Goal: Information Seeking & Learning: Understand process/instructions

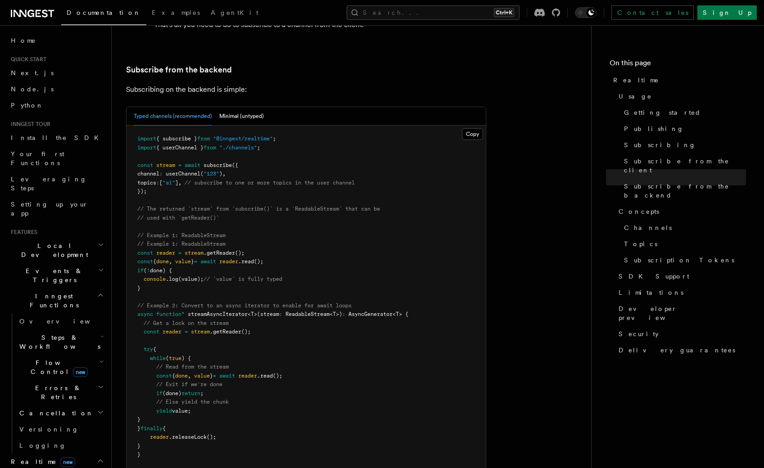
scroll to position [1820, 0]
click at [336, 243] on pre "import { subscribe } from "@inngest/realtime" ; import { userChannel } from "./…" at bounding box center [306, 315] width 359 height 378
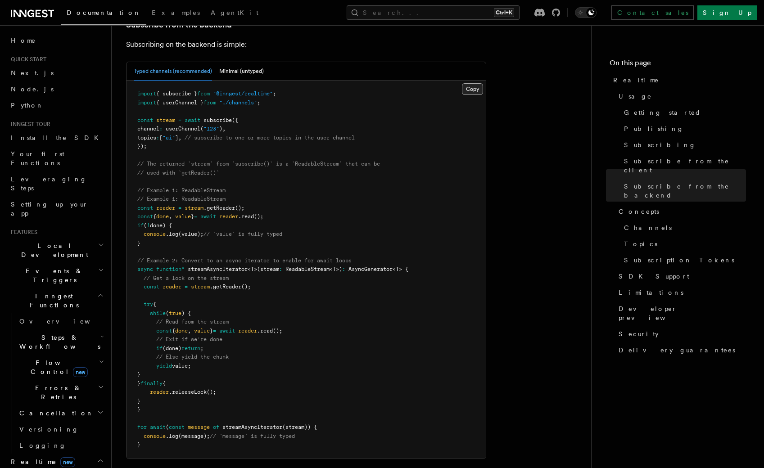
click at [475, 83] on button "Copy Copied" at bounding box center [472, 89] width 21 height 12
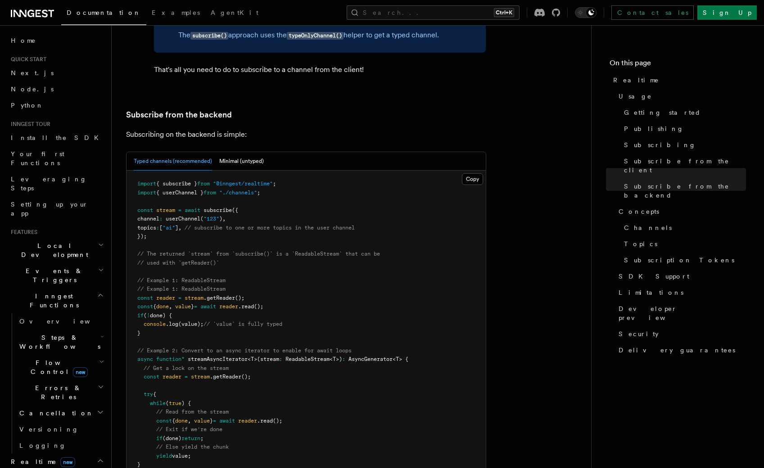
scroll to position [1730, 0]
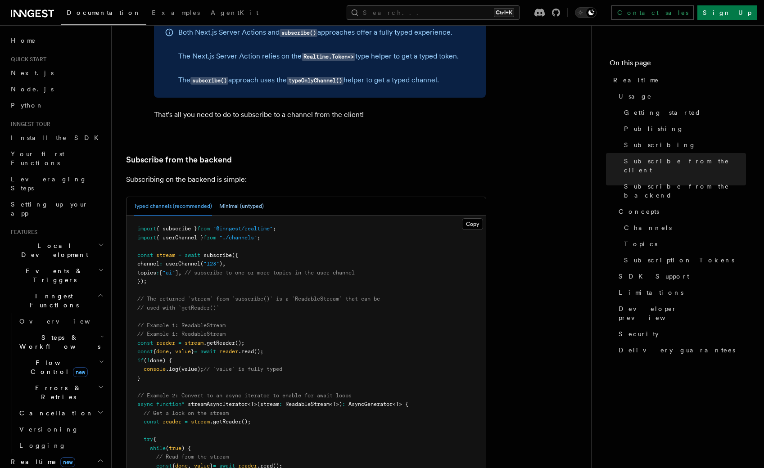
click at [248, 197] on button "Minimal (untyped)" at bounding box center [241, 206] width 45 height 18
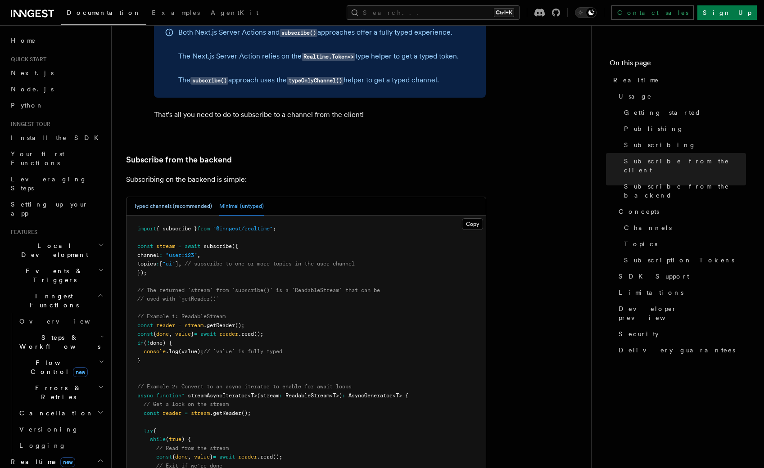
click at [186, 197] on button "Typed channels (recommended)" at bounding box center [173, 206] width 78 height 18
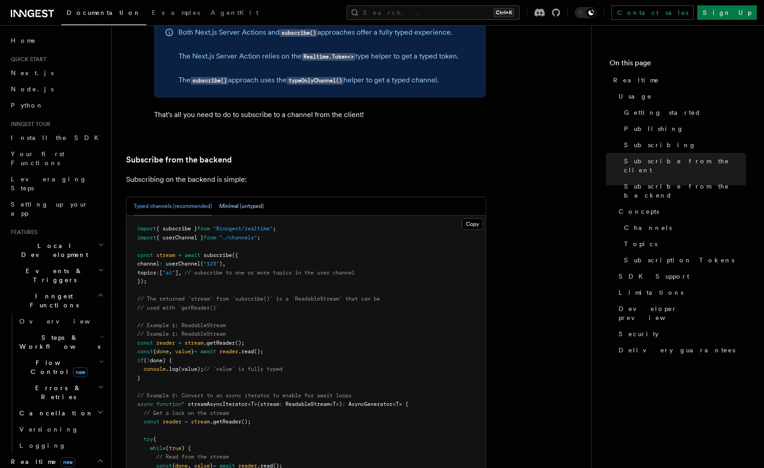
click at [243, 197] on button "Minimal (untyped)" at bounding box center [241, 206] width 45 height 18
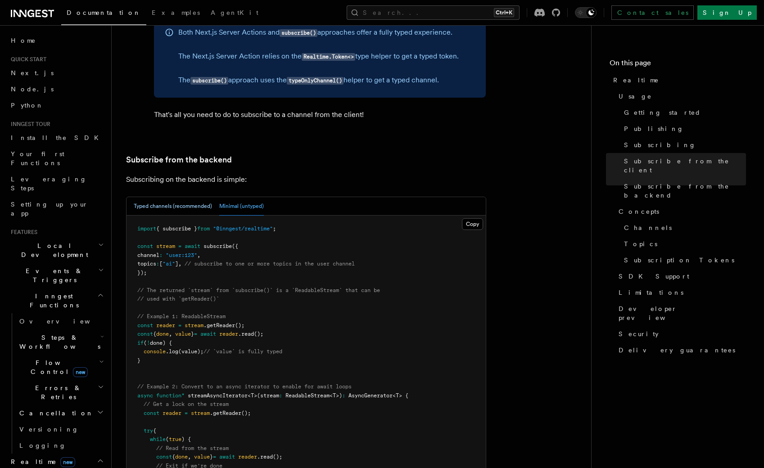
click at [194, 197] on button "Typed channels (recommended)" at bounding box center [173, 206] width 78 height 18
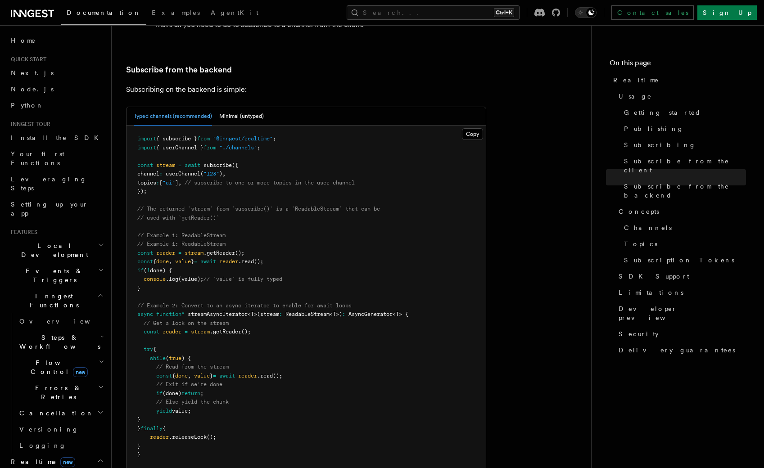
scroll to position [1865, 0]
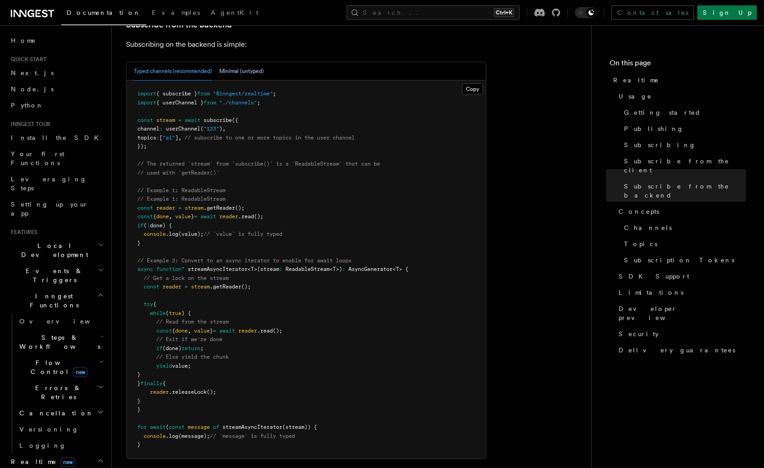
click at [252, 62] on button "Minimal (untyped)" at bounding box center [241, 71] width 45 height 18
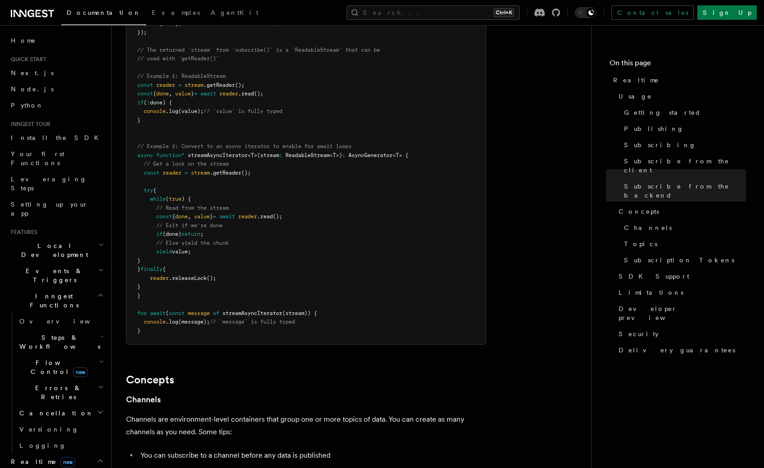
scroll to position [1760, 0]
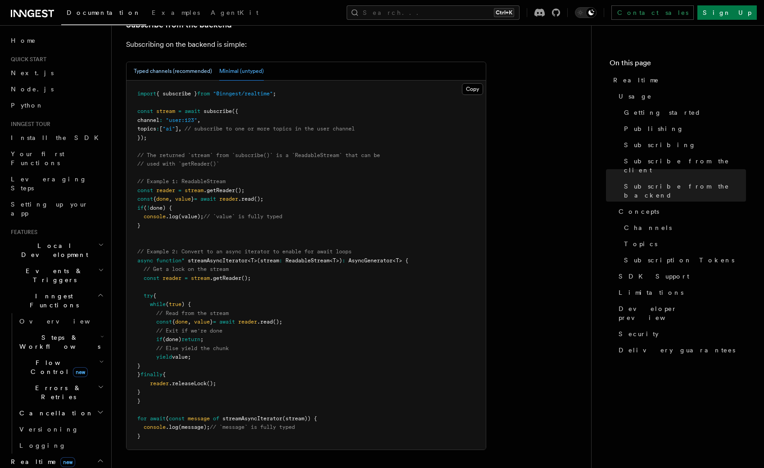
click at [190, 62] on button "Typed channels (recommended)" at bounding box center [173, 71] width 78 height 18
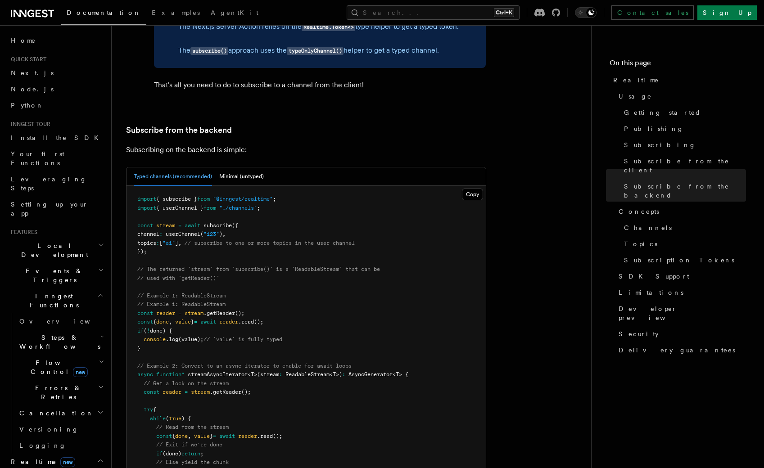
scroll to position [1865, 0]
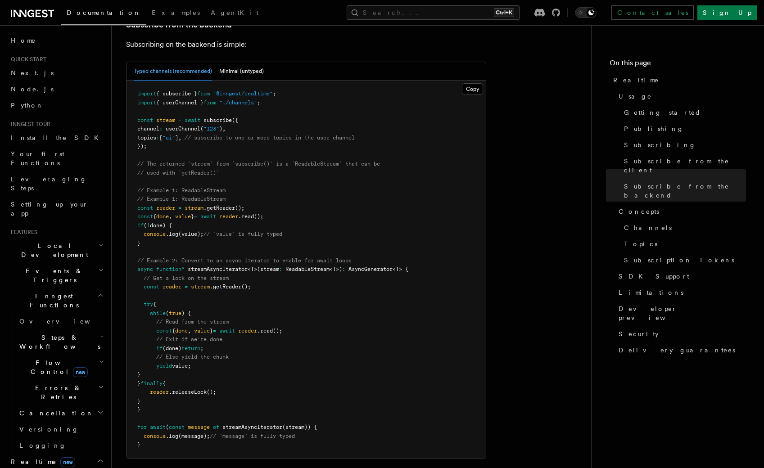
click at [182, 100] on span "{ userChannel }" at bounding box center [179, 103] width 47 height 6
click at [247, 62] on button "Minimal (untyped)" at bounding box center [241, 71] width 45 height 18
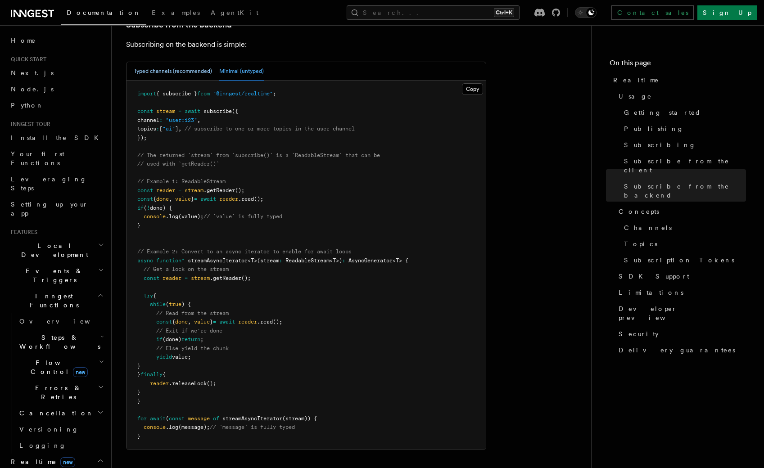
click at [196, 62] on button "Typed channels (recommended)" at bounding box center [173, 71] width 78 height 18
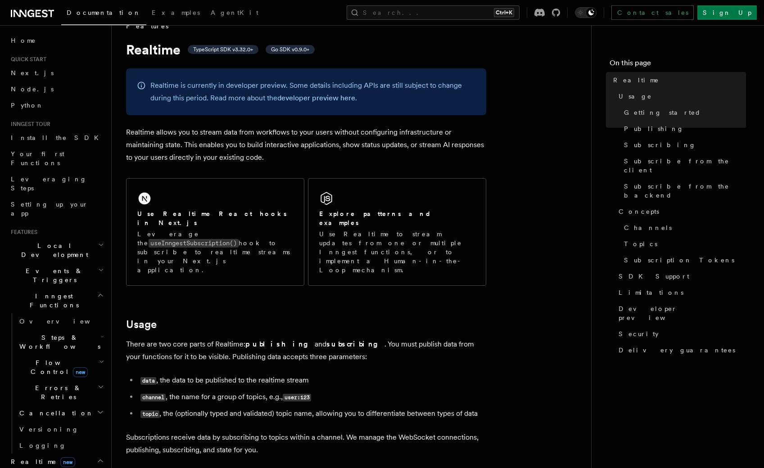
scroll to position [0, 0]
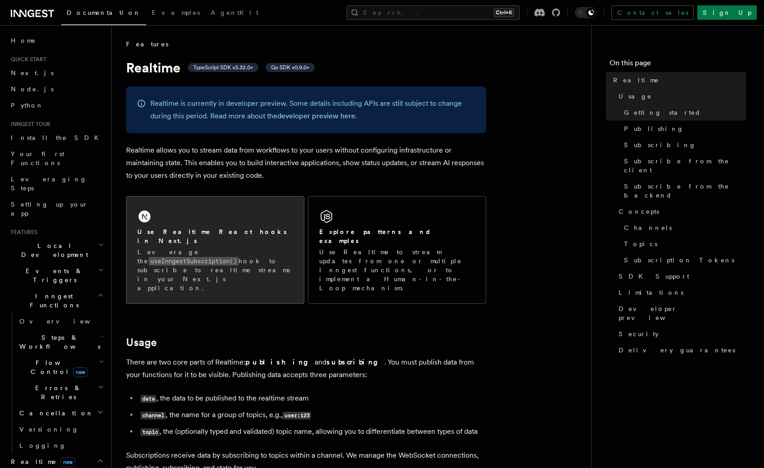
click at [239, 257] on code "useInngestSubscription()" at bounding box center [194, 261] width 90 height 9
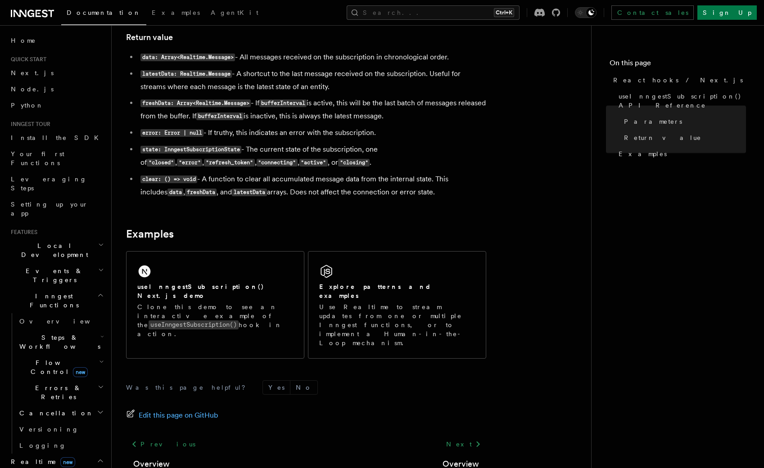
scroll to position [801, 0]
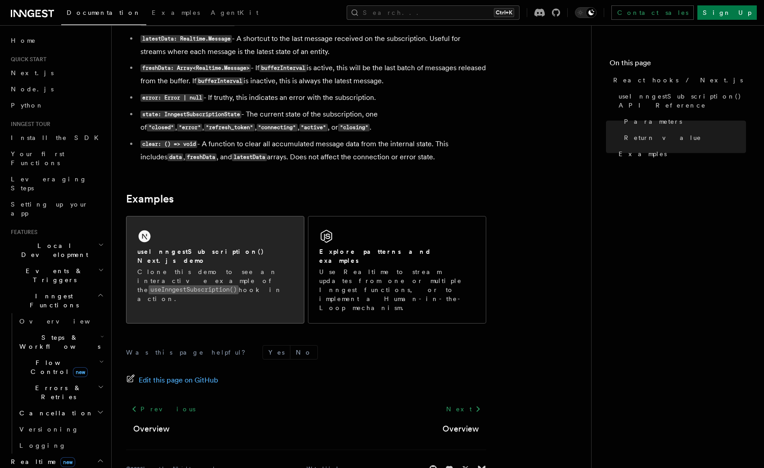
click at [300, 255] on div "useInngestSubscription() Next.js demo Clone this demo to see an interactive exa…" at bounding box center [215, 266] width 177 height 98
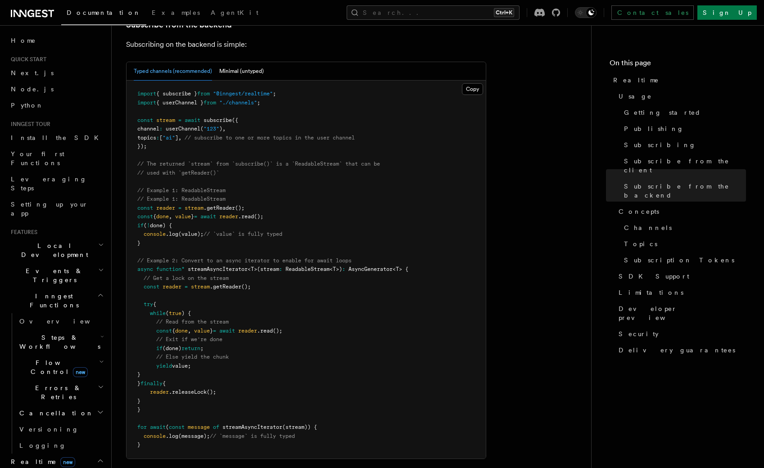
scroll to position [1820, 0]
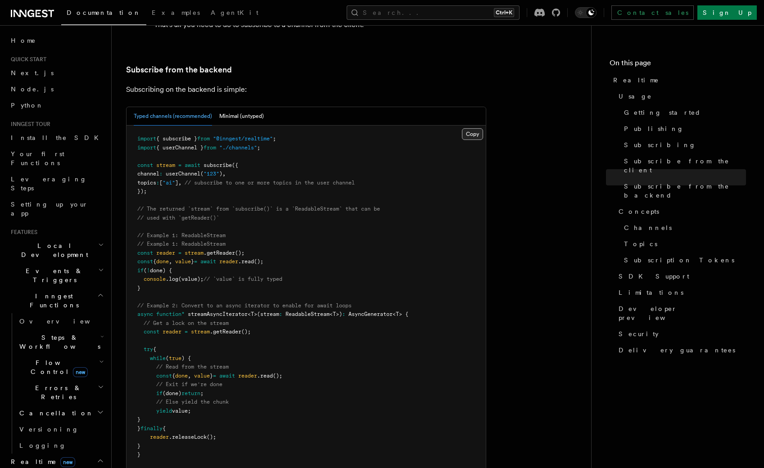
click at [467, 128] on button "Copy Copied" at bounding box center [472, 134] width 21 height 12
